Goal: Task Accomplishment & Management: Manage account settings

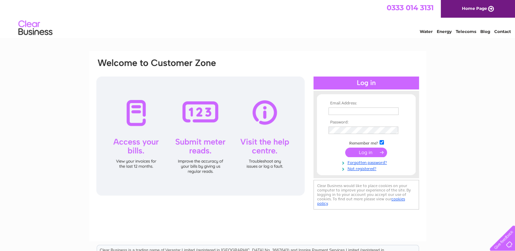
type input "[EMAIL_ADDRESS][DOMAIN_NAME]"
click at [371, 151] on input "submit" at bounding box center [366, 153] width 42 height 10
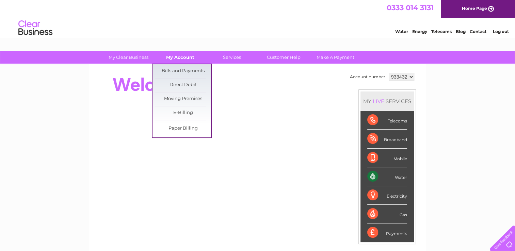
click at [179, 58] on link "My Account" at bounding box center [180, 57] width 56 height 13
click at [180, 67] on link "Bills and Payments" at bounding box center [183, 71] width 56 height 14
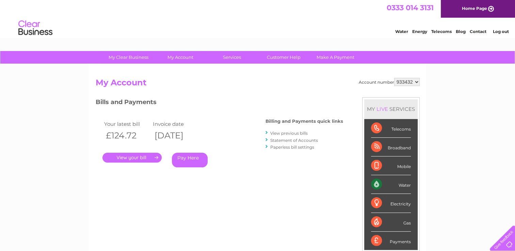
click at [142, 159] on link "." at bounding box center [131, 158] width 59 height 10
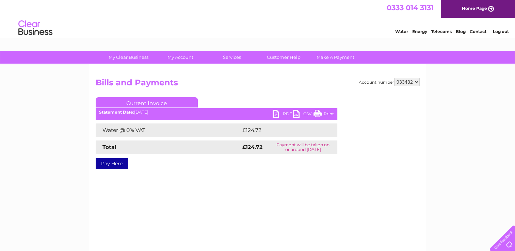
click at [116, 162] on link "Pay Here" at bounding box center [112, 163] width 32 height 11
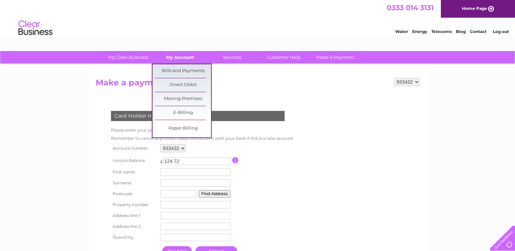
click at [186, 58] on link "My Account" at bounding box center [180, 57] width 56 height 13
click at [181, 76] on link "Bills and Payments" at bounding box center [183, 71] width 56 height 14
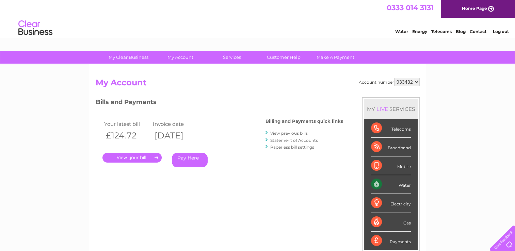
click at [136, 157] on link "." at bounding box center [131, 158] width 59 height 10
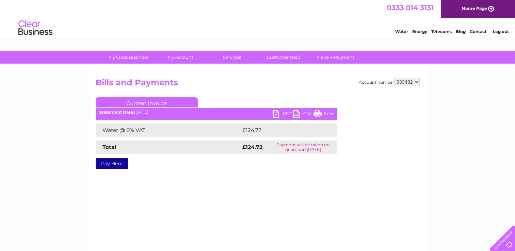
click at [282, 115] on link "PDF" at bounding box center [283, 115] width 20 height 10
